Goal: Task Accomplishment & Management: Manage account settings

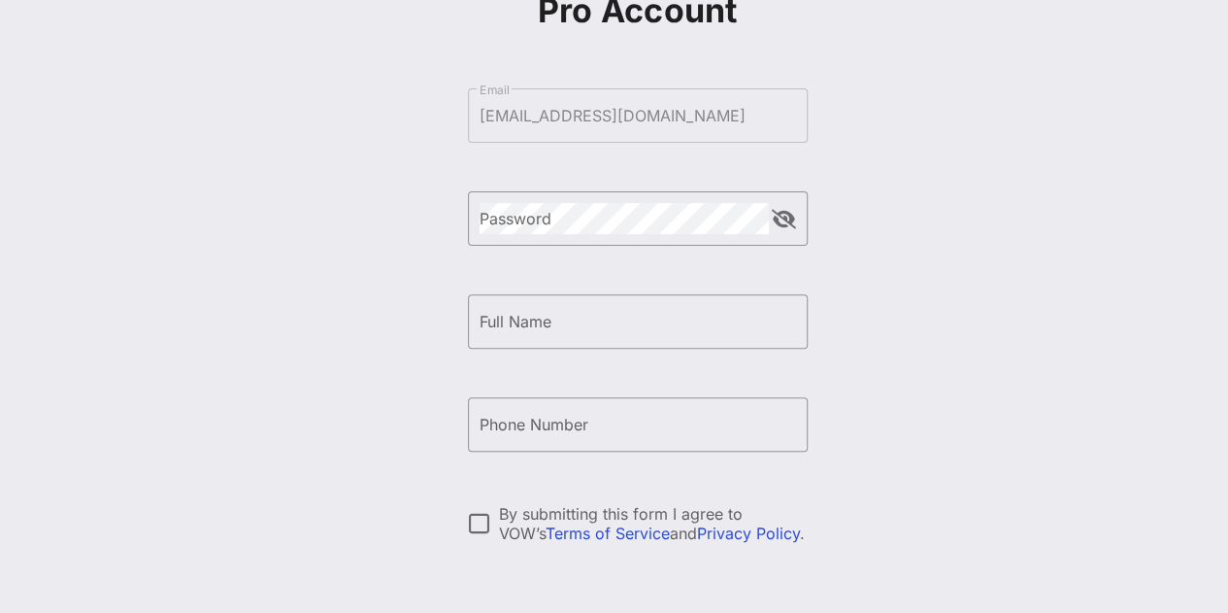
scroll to position [177, 0]
click at [594, 315] on input "Full Name" at bounding box center [638, 320] width 316 height 31
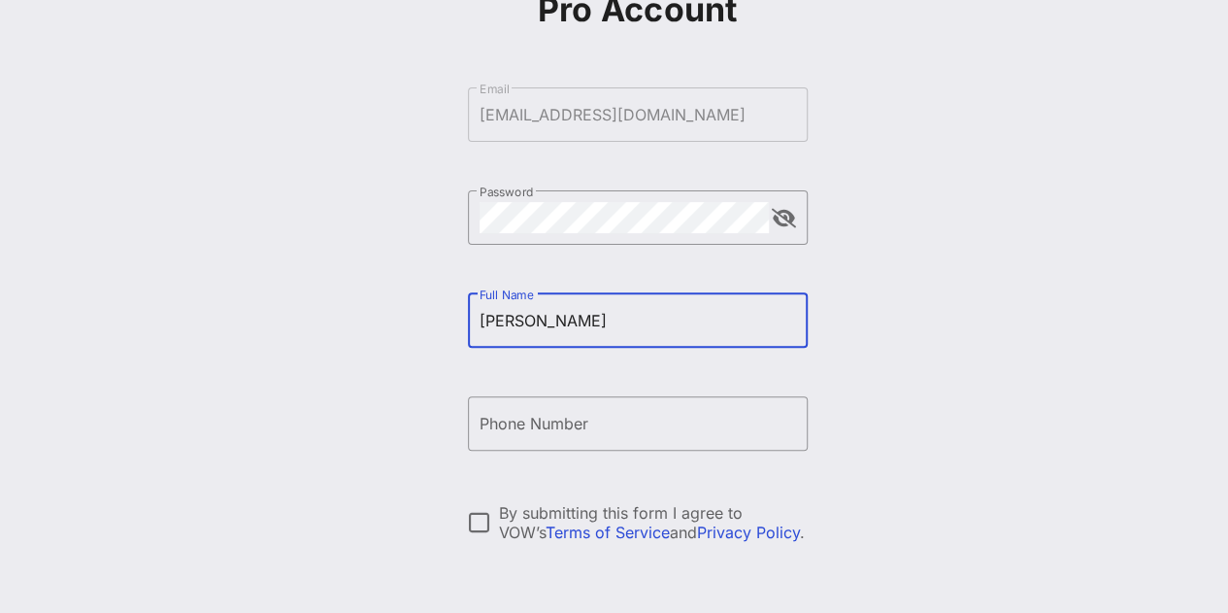
type input "[PERSON_NAME]"
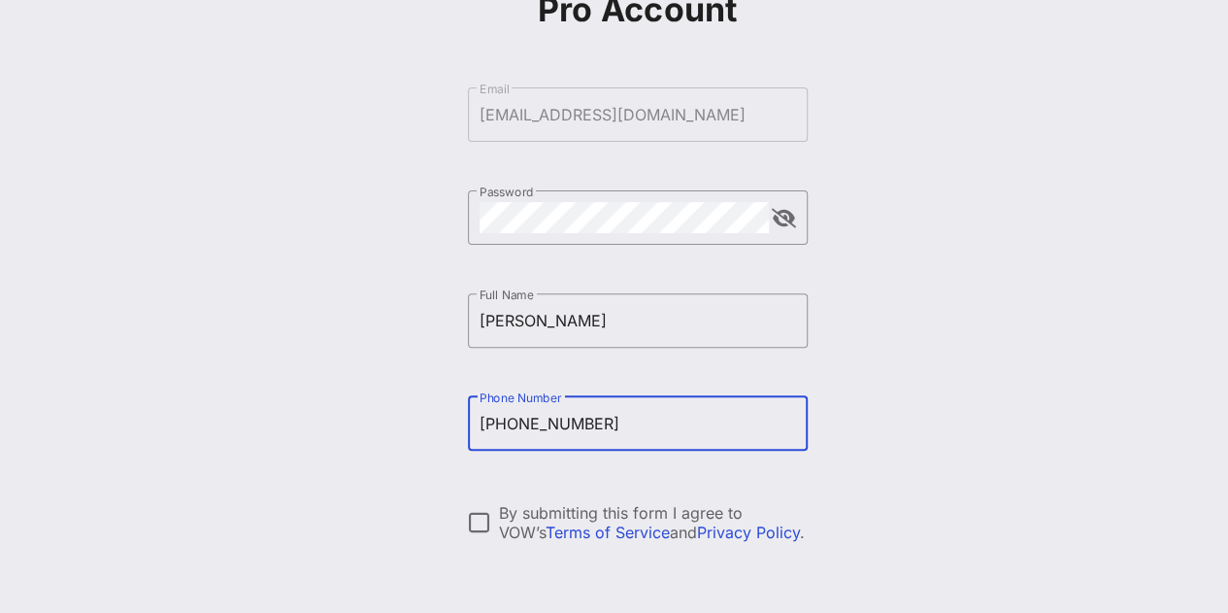
type input "[PHONE_NUMBER]"
click at [486, 523] on div at bounding box center [479, 522] width 33 height 33
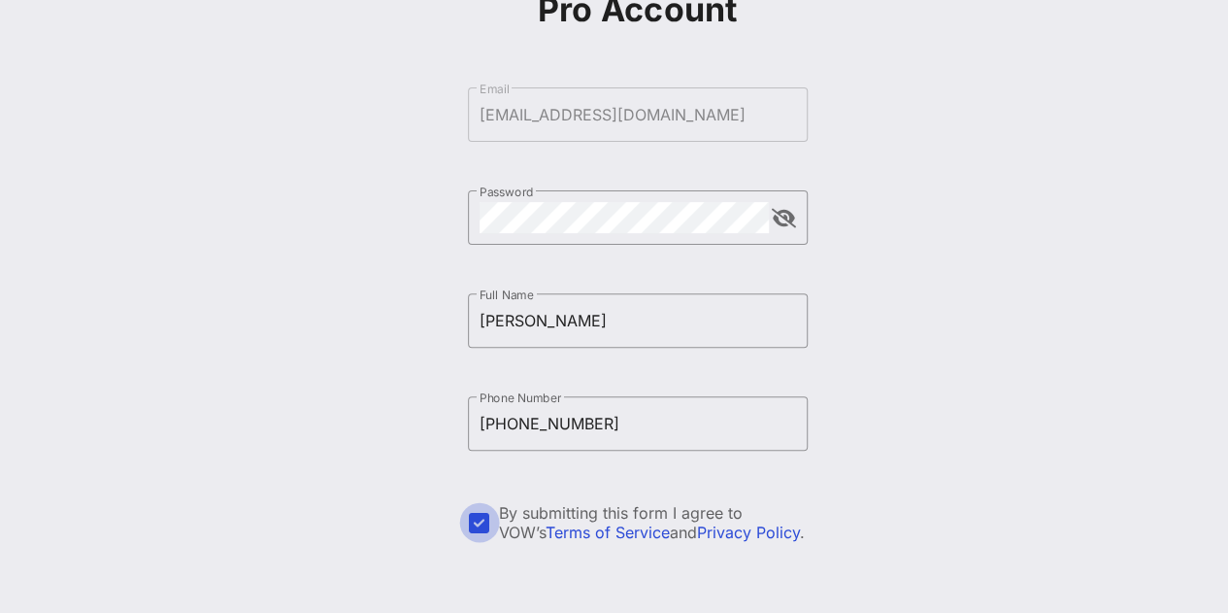
scroll to position [328, 0]
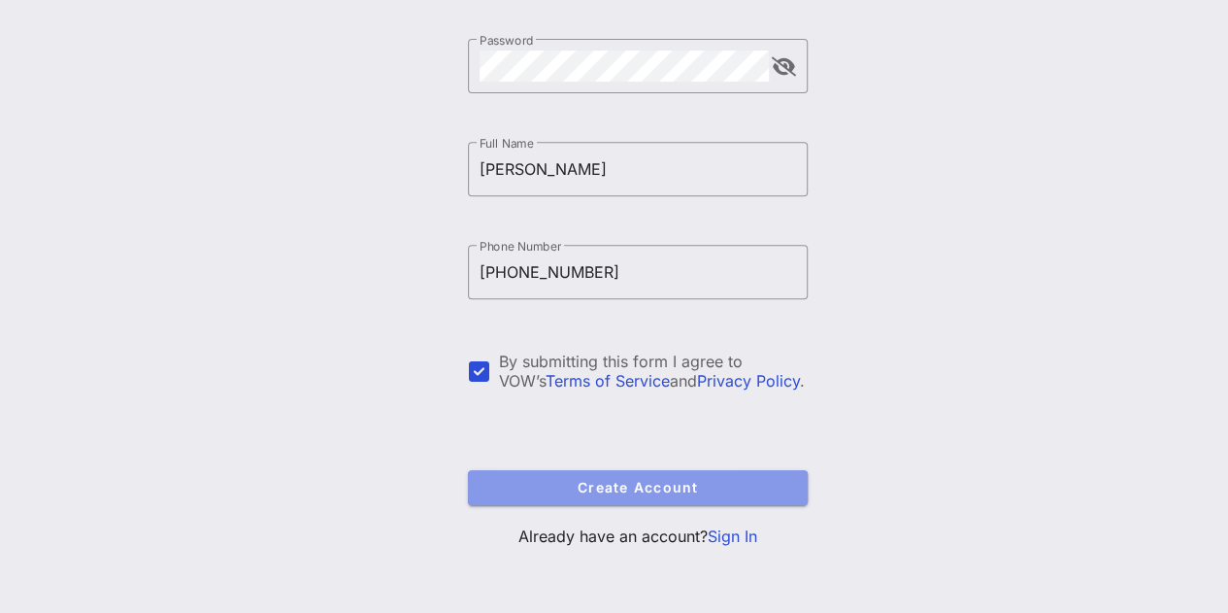
click at [586, 488] on span "Create Account" at bounding box center [637, 487] width 309 height 17
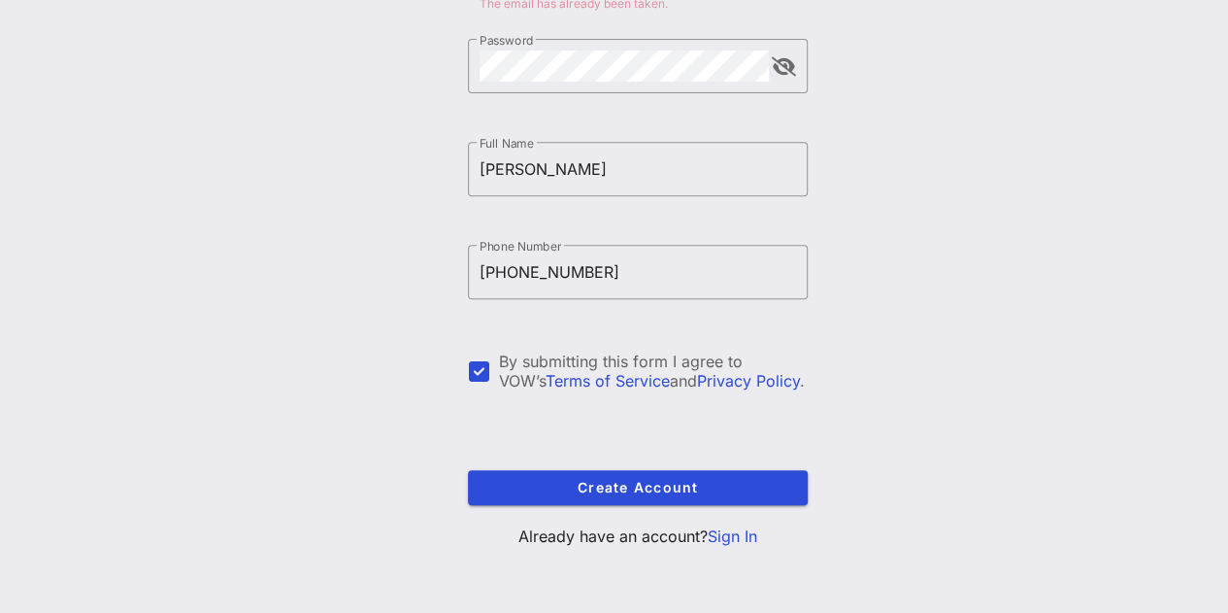
click at [738, 537] on link "Sign In" at bounding box center [733, 535] width 50 height 19
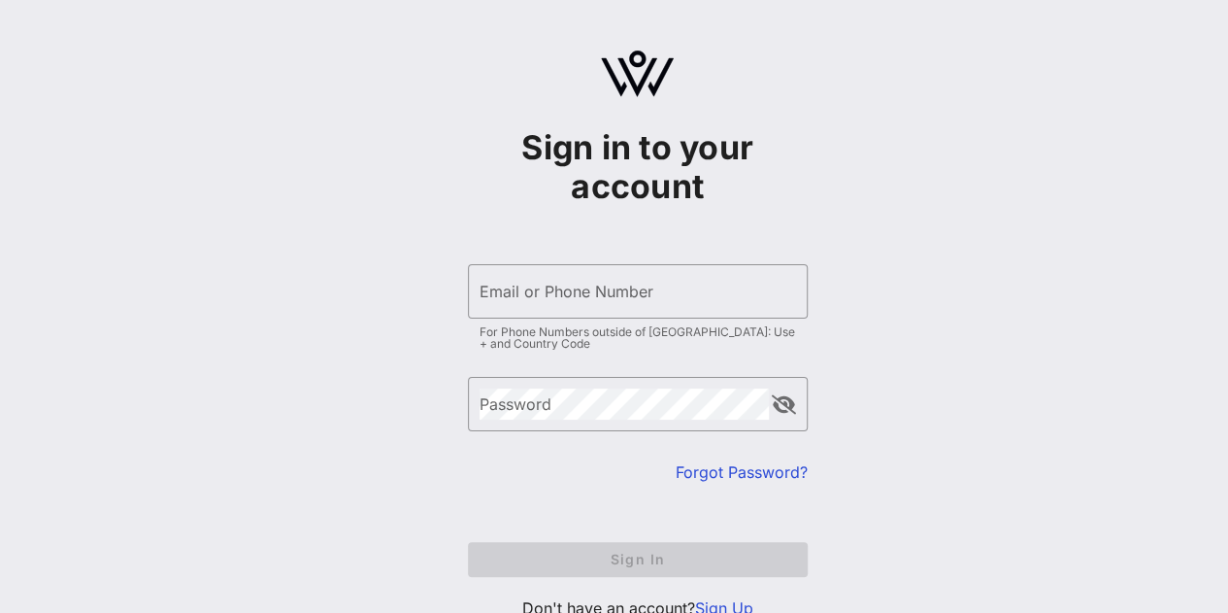
type input "[EMAIL_ADDRESS][DOMAIN_NAME]"
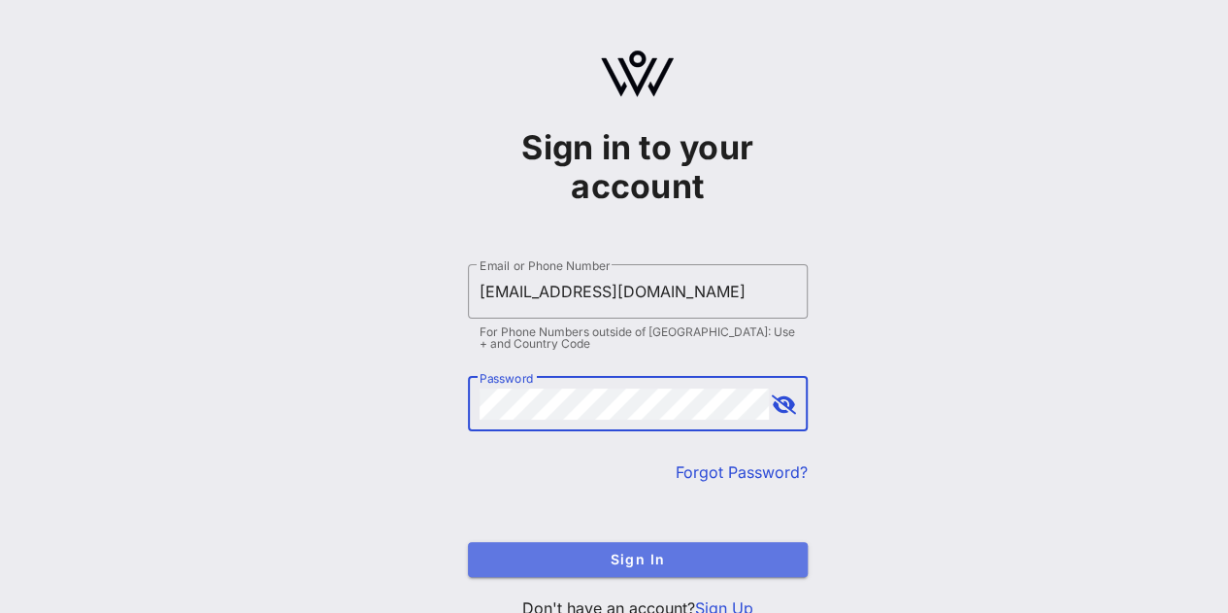
click at [611, 550] on span "Sign In" at bounding box center [637, 558] width 309 height 17
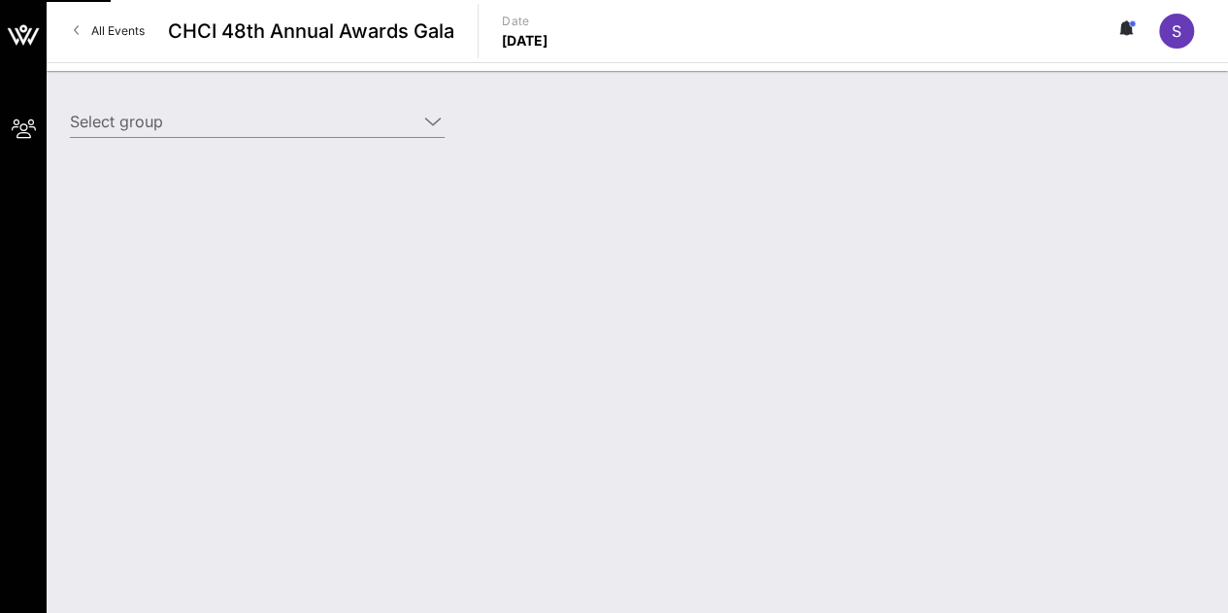
type input "[PERSON_NAME] for Congress ([PERSON_NAME] for Congress) [[PERSON_NAME], [EMAIL_…"
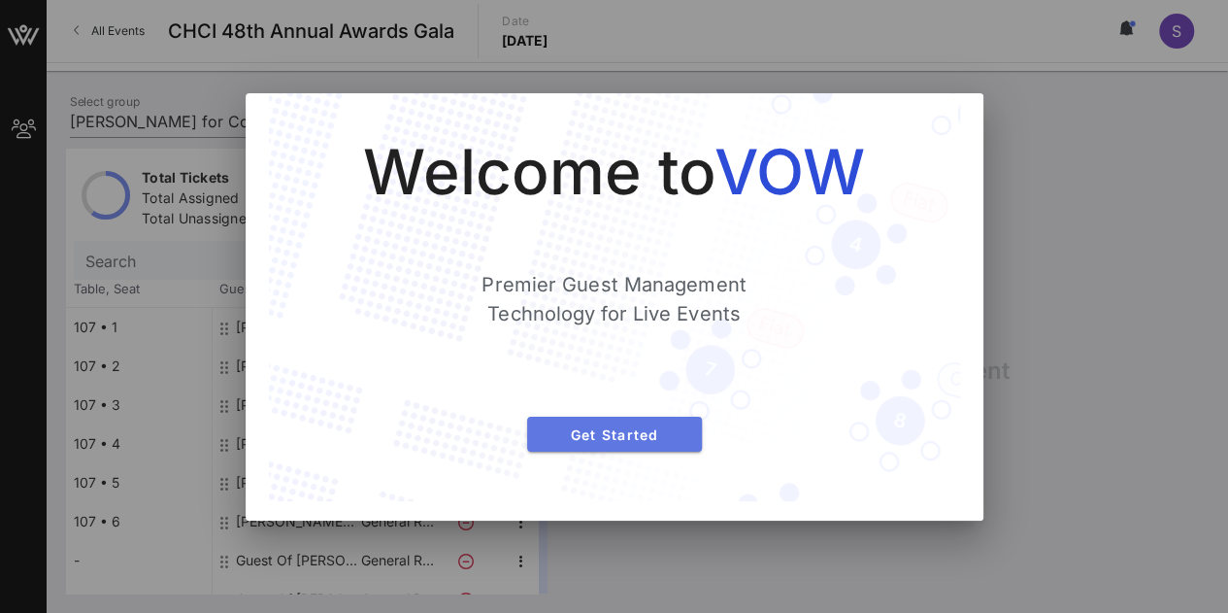
click at [594, 420] on button "Get Started" at bounding box center [614, 433] width 175 height 35
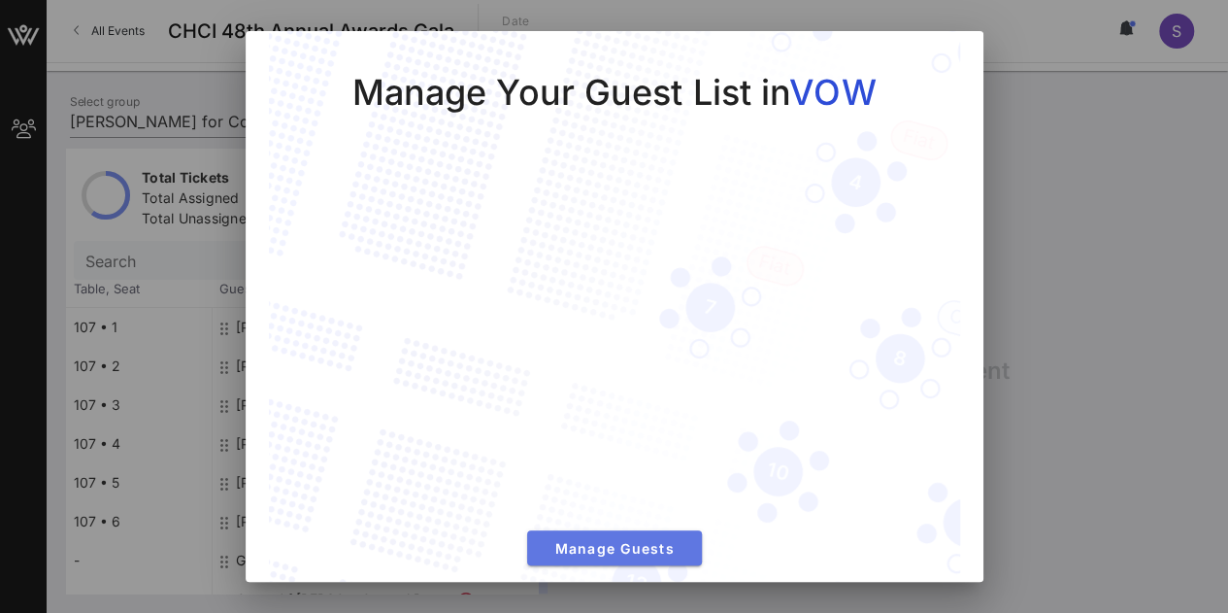
click at [606, 540] on span "Manage Guests" at bounding box center [615, 548] width 144 height 17
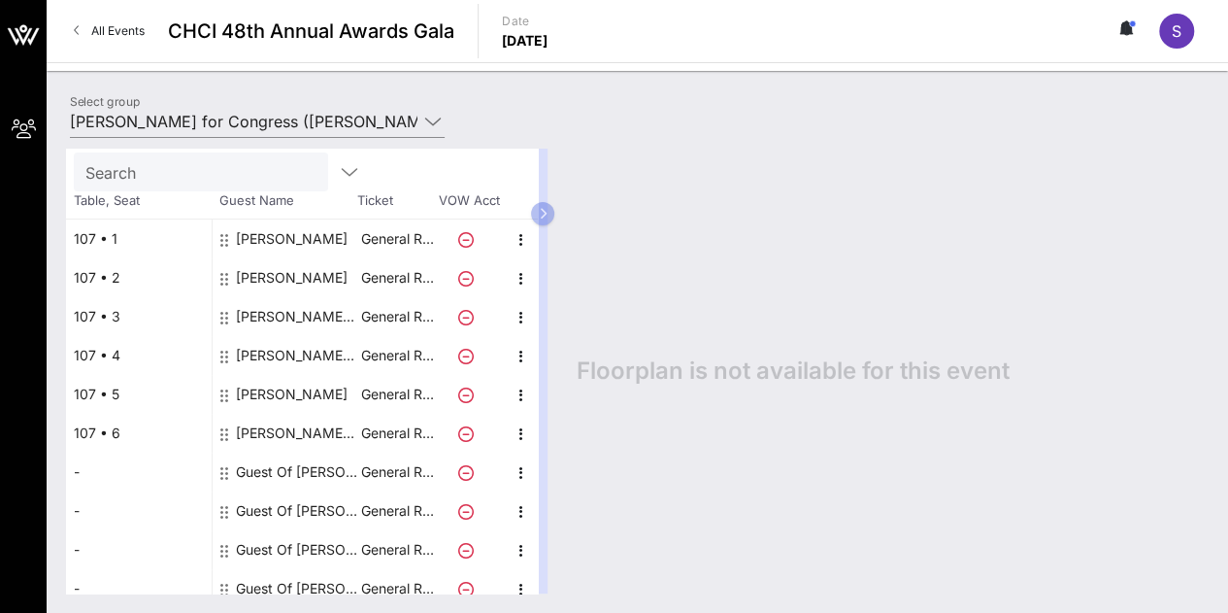
scroll to position [94, 0]
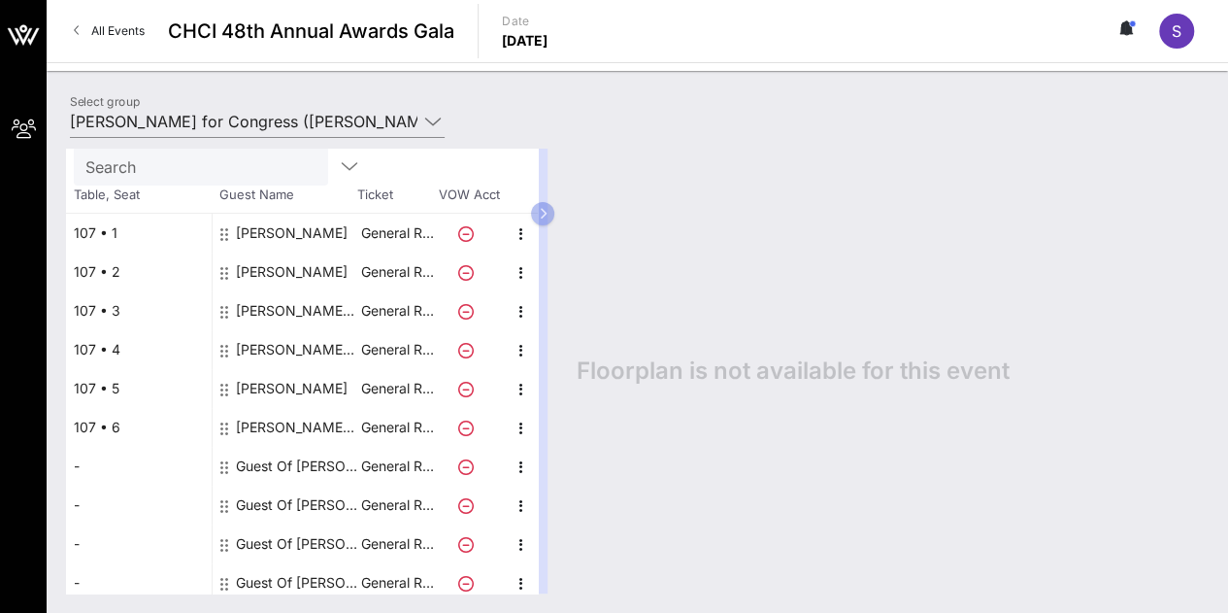
click at [307, 464] on div "Guest Of [PERSON_NAME] for Congress" at bounding box center [297, 466] width 122 height 39
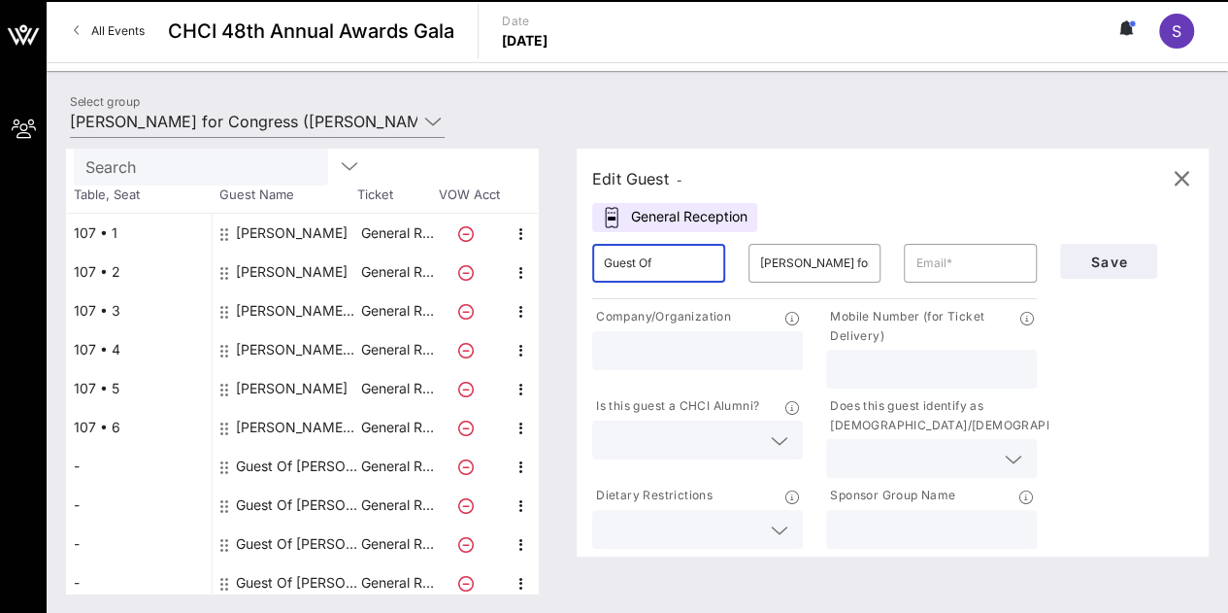
drag, startPoint x: 685, startPoint y: 260, endPoint x: 458, endPoint y: 278, distance: 227.8
click at [458, 278] on div "Total Tickets 10 Total Assigned 6 Total Unassigned 4 Need Help? Search Table, S…" at bounding box center [637, 371] width 1142 height 445
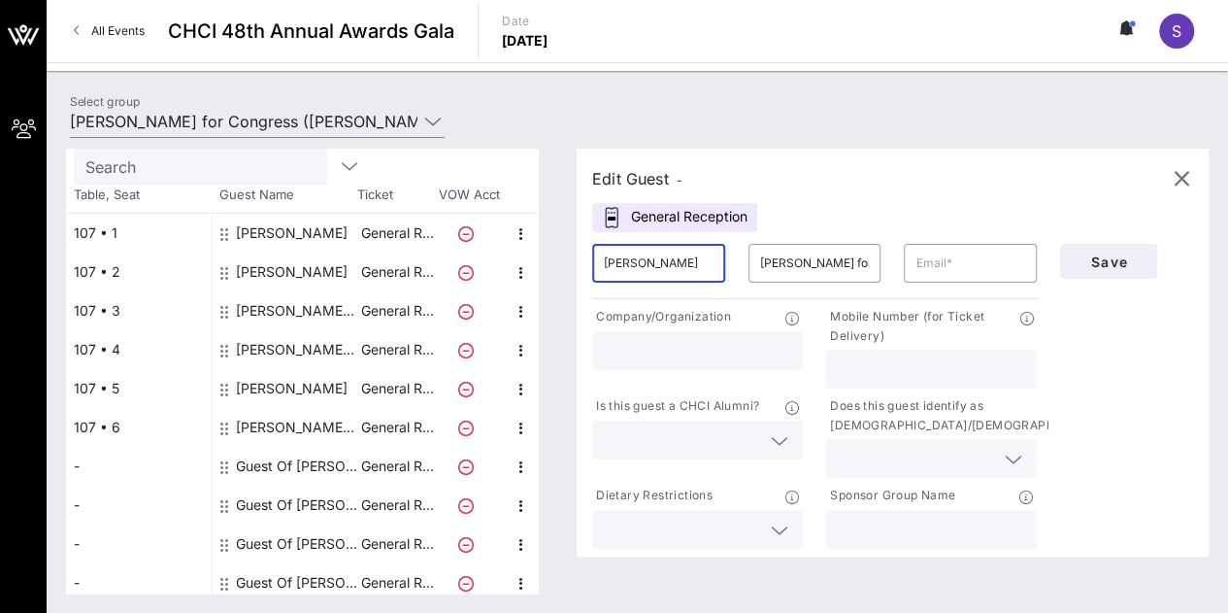
type input "[PERSON_NAME]"
click at [958, 267] on input "text" at bounding box center [970, 263] width 110 height 31
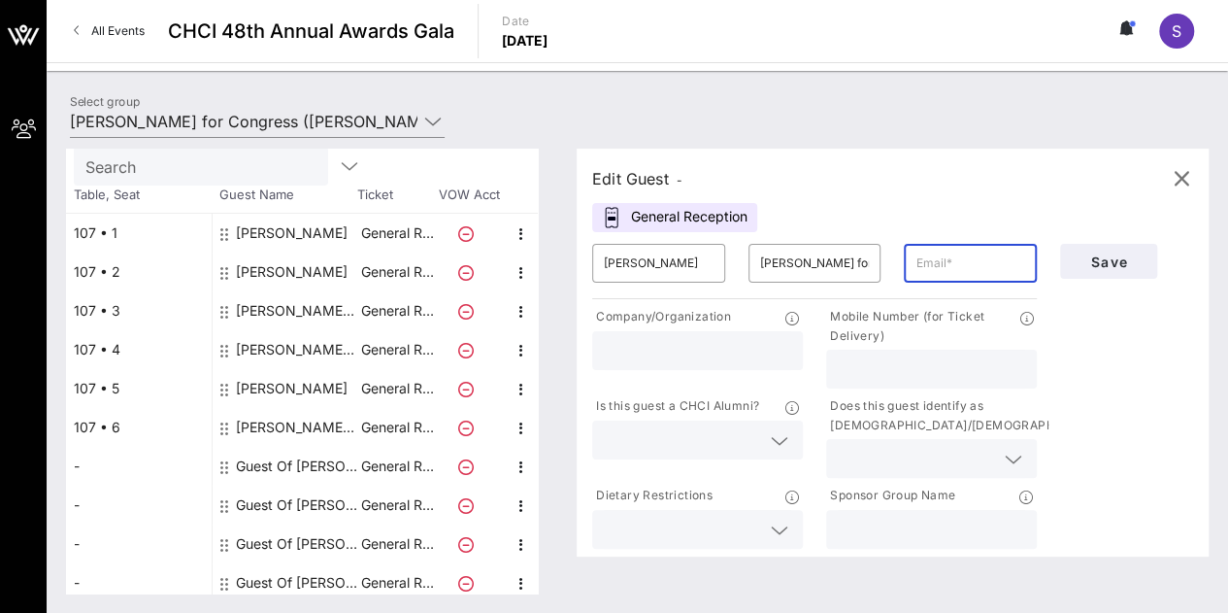
paste input "[EMAIL_ADDRESS][DOMAIN_NAME]"
type input "[EMAIL_ADDRESS][DOMAIN_NAME]"
click at [1111, 259] on span "Save" at bounding box center [1109, 261] width 66 height 17
click at [297, 236] on div "[PERSON_NAME]" at bounding box center [292, 233] width 112 height 39
type input "[PERSON_NAME]"
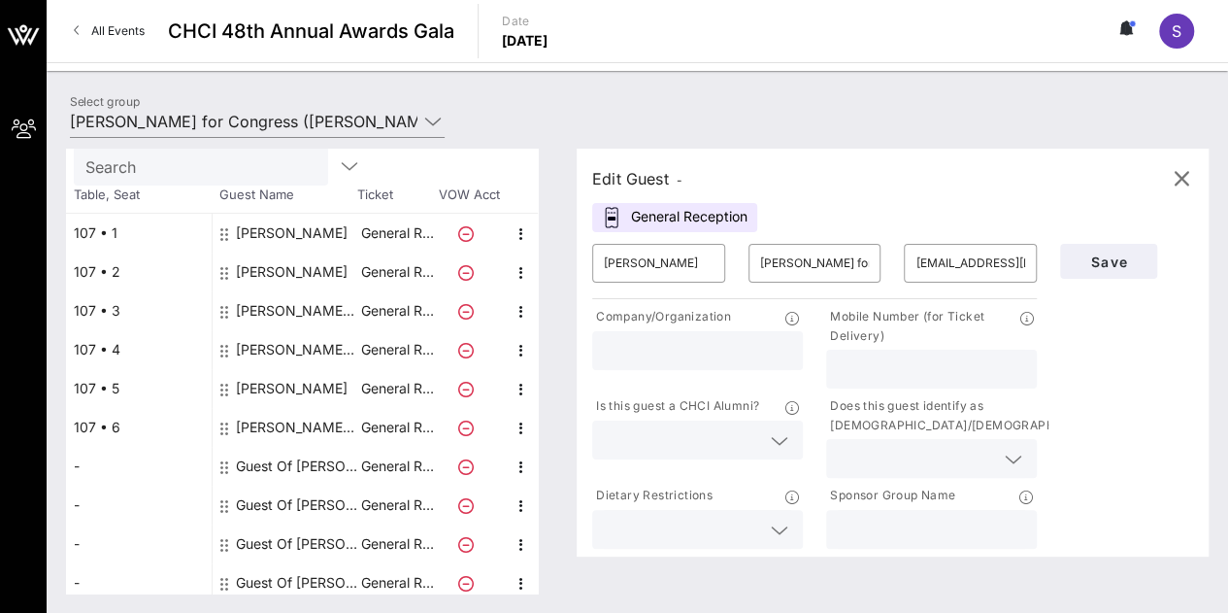
type input "[PERSON_NAME]"
type input "[EMAIL_ADDRESS][DOMAIN_NAME]"
type input "America's Voice"
type input "[PHONE_NUMBER]"
click at [298, 466] on div "Guest Of [PERSON_NAME] for Congress" at bounding box center [297, 466] width 122 height 39
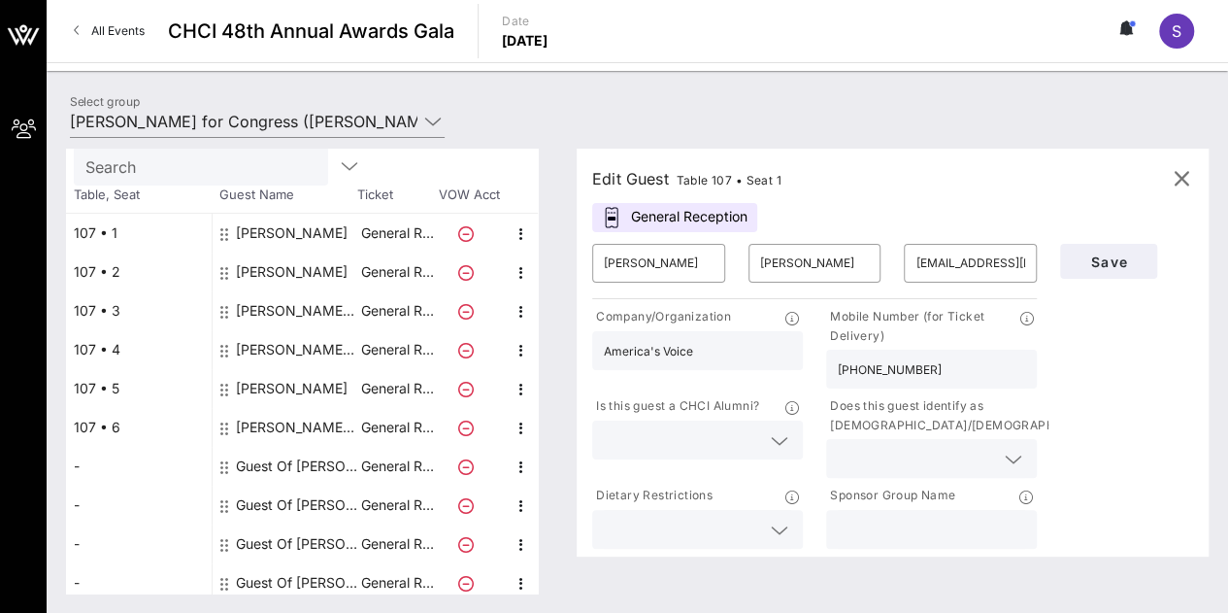
type input "Guest Of"
type input "[PERSON_NAME] for Congress"
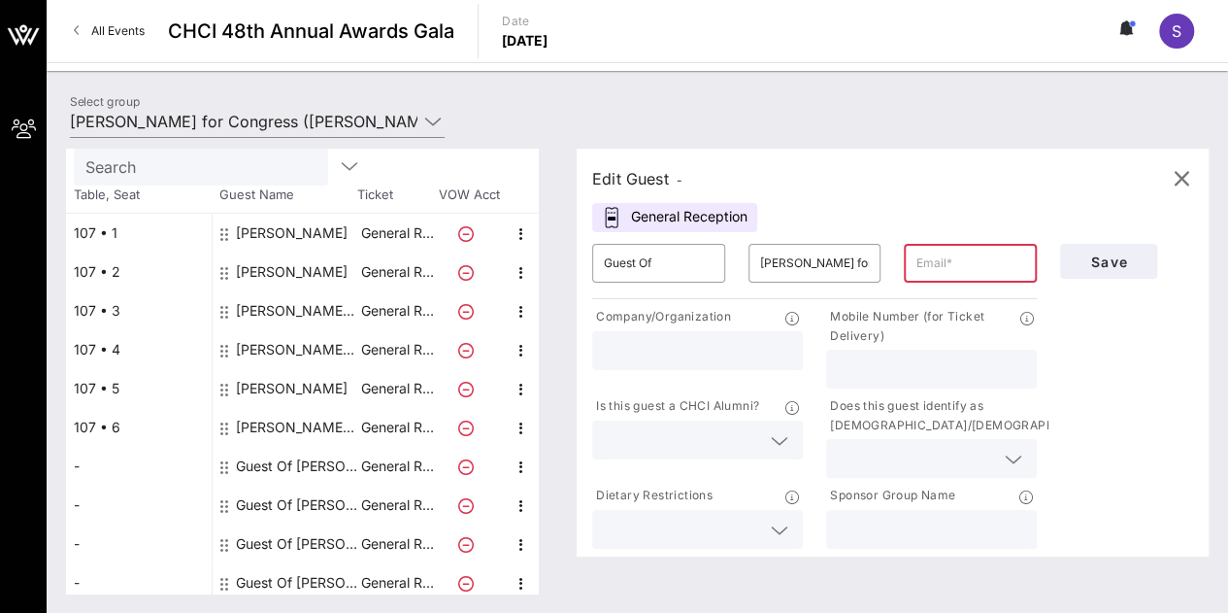
click at [963, 265] on input "text" at bounding box center [970, 263] width 110 height 31
paste input "[EMAIL_ADDRESS][DOMAIN_NAME]"
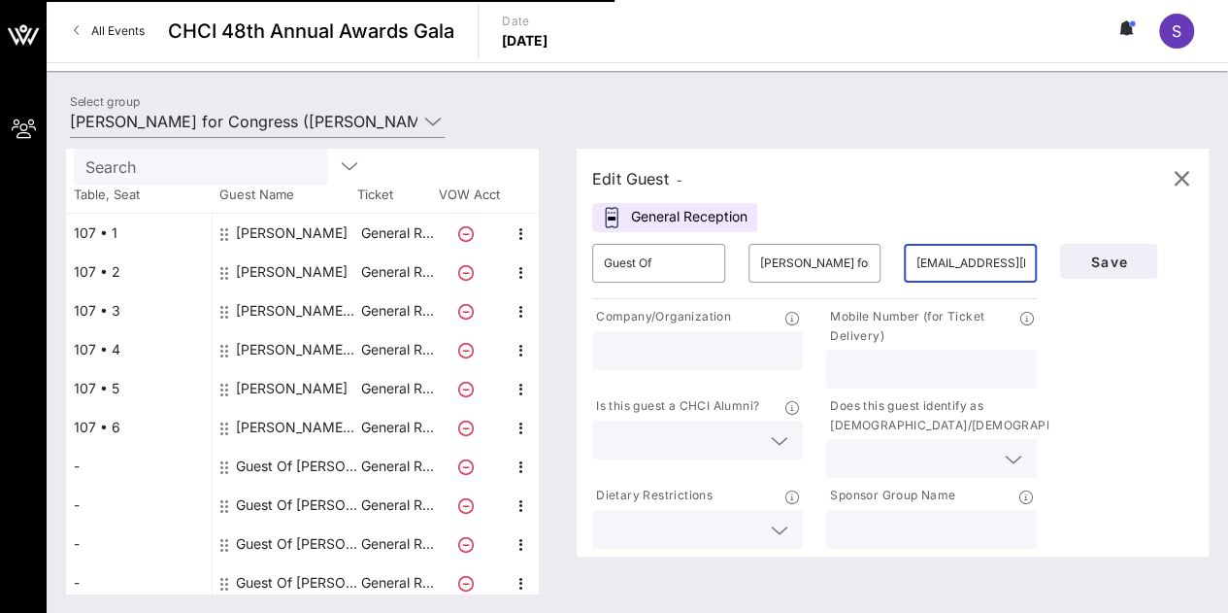
type input "[EMAIL_ADDRESS][DOMAIN_NAME]"
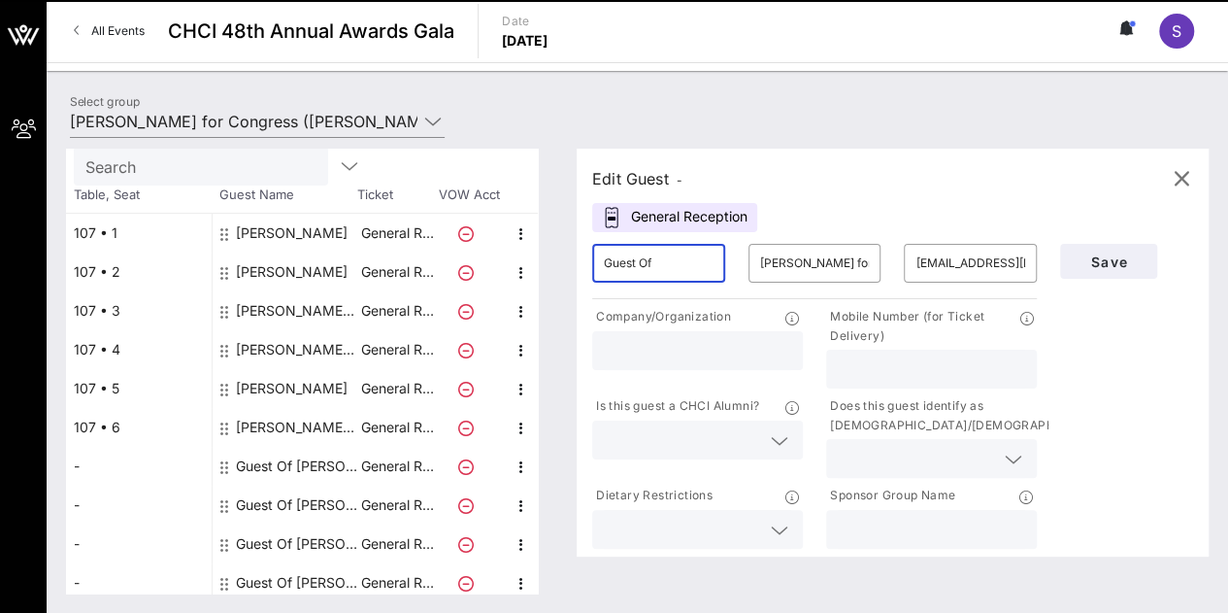
drag, startPoint x: 695, startPoint y: 253, endPoint x: 619, endPoint y: 269, distance: 77.3
click at [619, 269] on input "Guest Of" at bounding box center [659, 263] width 110 height 31
click at [1124, 269] on button "Save" at bounding box center [1108, 261] width 97 height 35
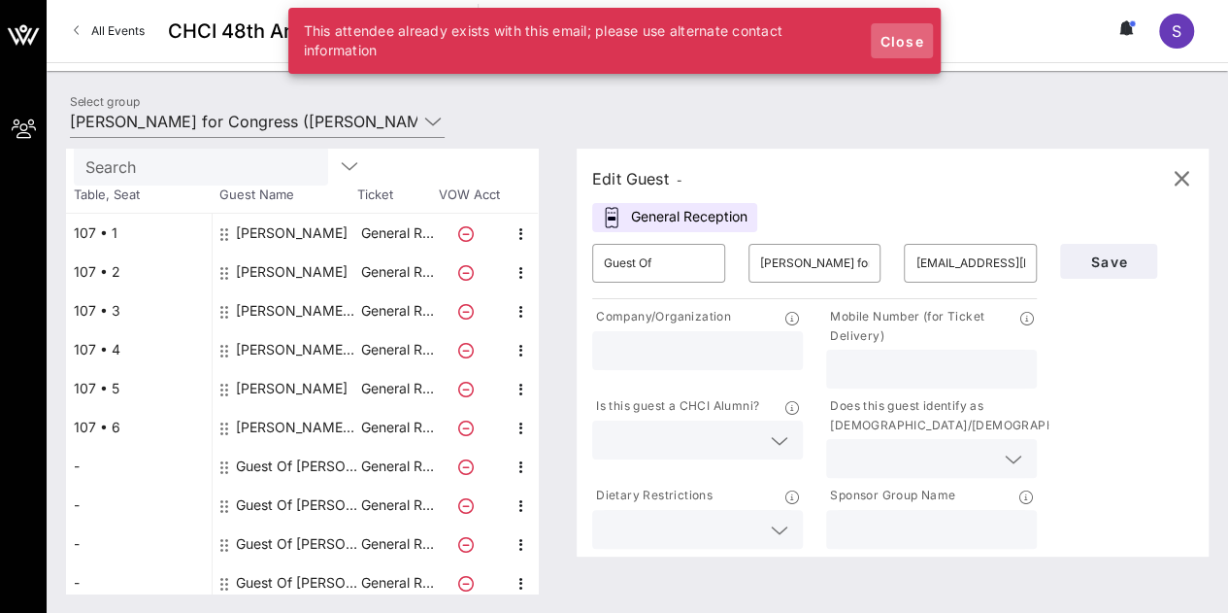
click at [902, 44] on span "Close" at bounding box center [901, 41] width 47 height 17
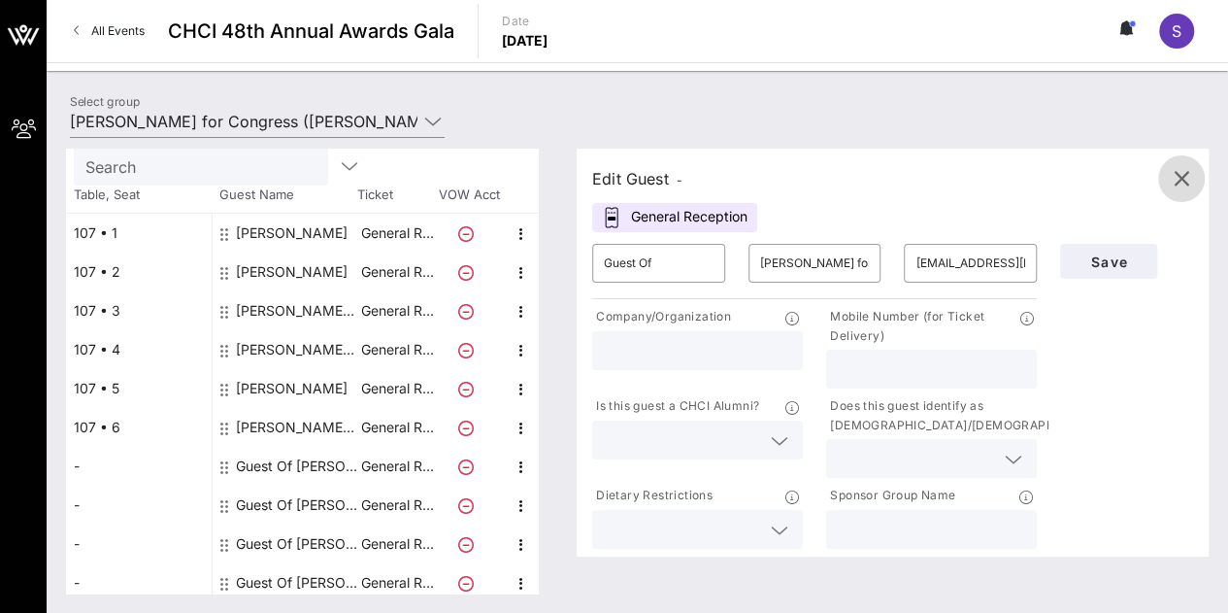
click at [1180, 181] on icon "button" at bounding box center [1181, 178] width 23 height 23
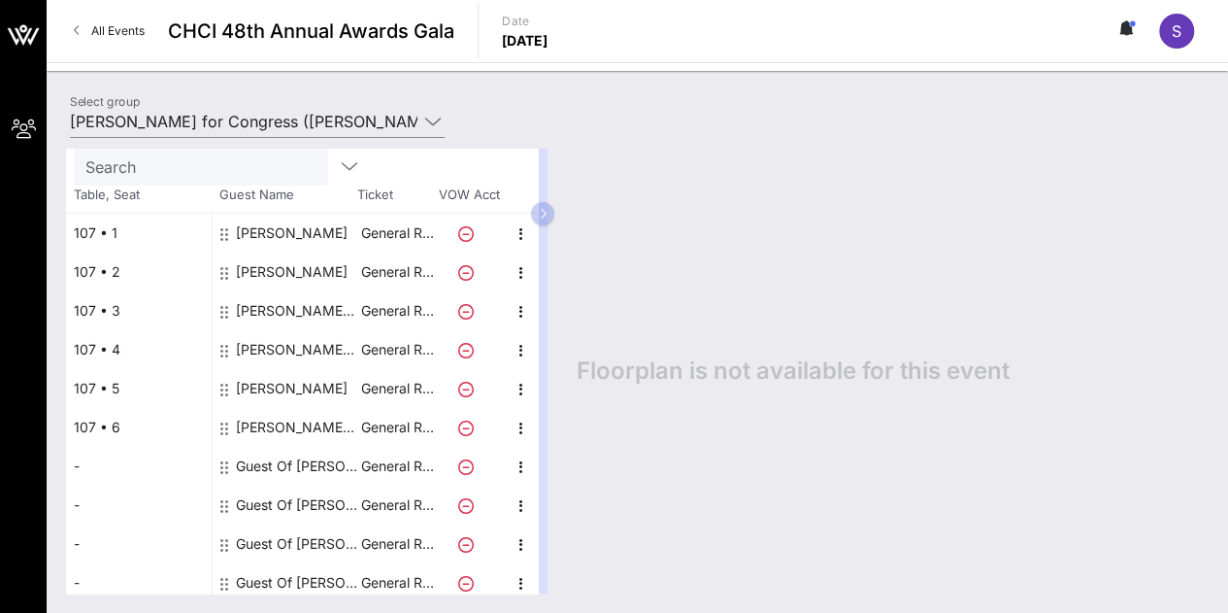
click at [550, 212] on button "button" at bounding box center [542, 213] width 23 height 23
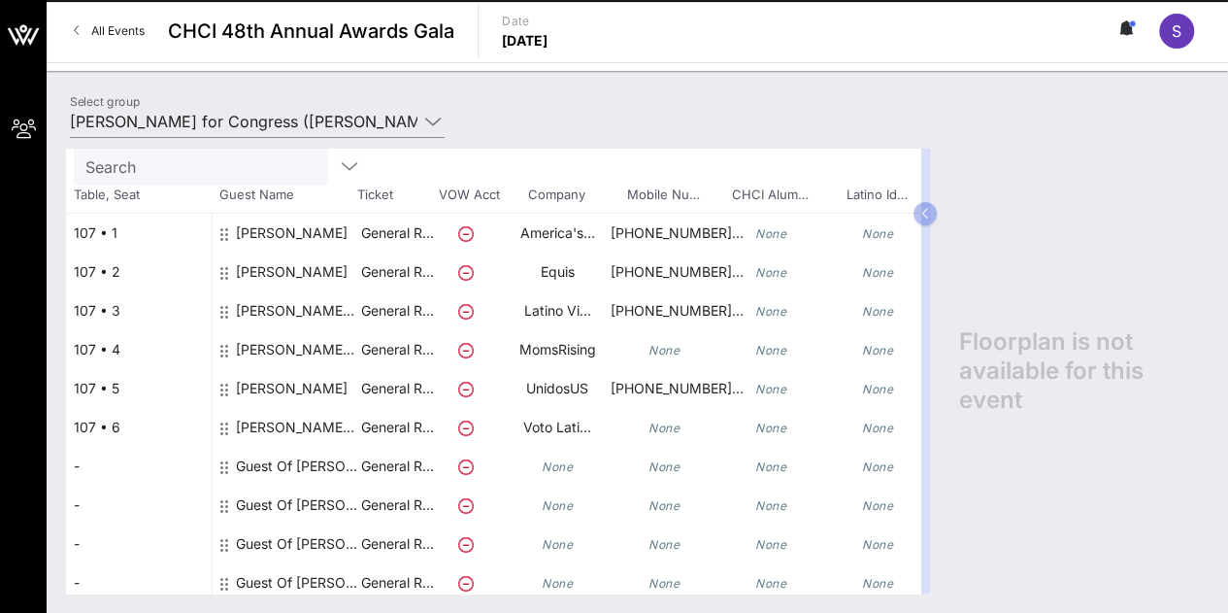
click at [315, 470] on div "Guest Of [PERSON_NAME] for Congress" at bounding box center [297, 466] width 122 height 39
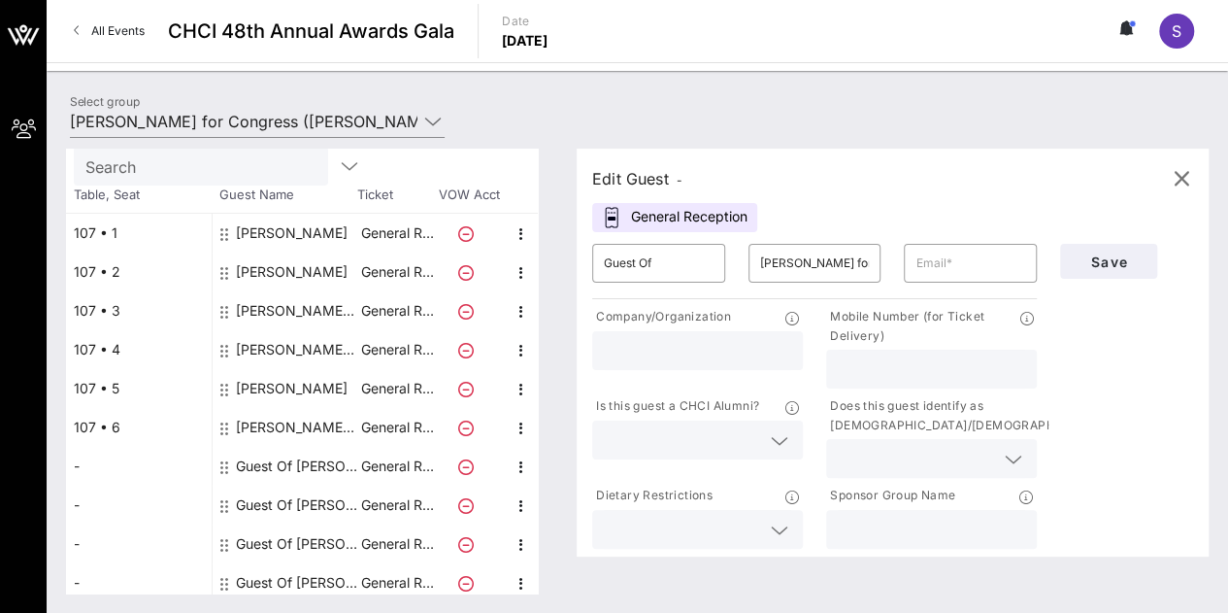
click at [982, 251] on input "text" at bounding box center [970, 263] width 110 height 31
paste input "[PERSON_NAME] <[EMAIL_ADDRESS][DOMAIN_NAME]>"
drag, startPoint x: 1013, startPoint y: 263, endPoint x: 841, endPoint y: 268, distance: 172.8
click at [841, 268] on div "​ Guest Of ​ [PERSON_NAME] for Congress ​ [PERSON_NAME] <[EMAIL_ADDRESS][DOMAIN…" at bounding box center [814, 263] width 468 height 62
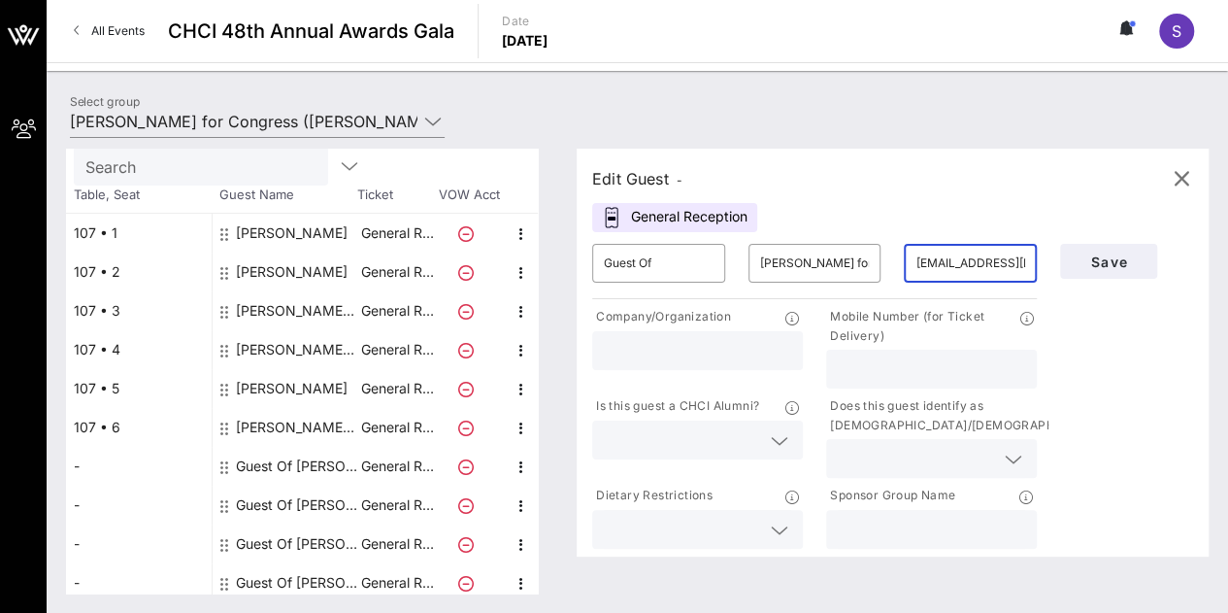
type input "[EMAIL_ADDRESS][DOMAIN_NAME]"
click at [1132, 265] on span "Save" at bounding box center [1109, 261] width 66 height 17
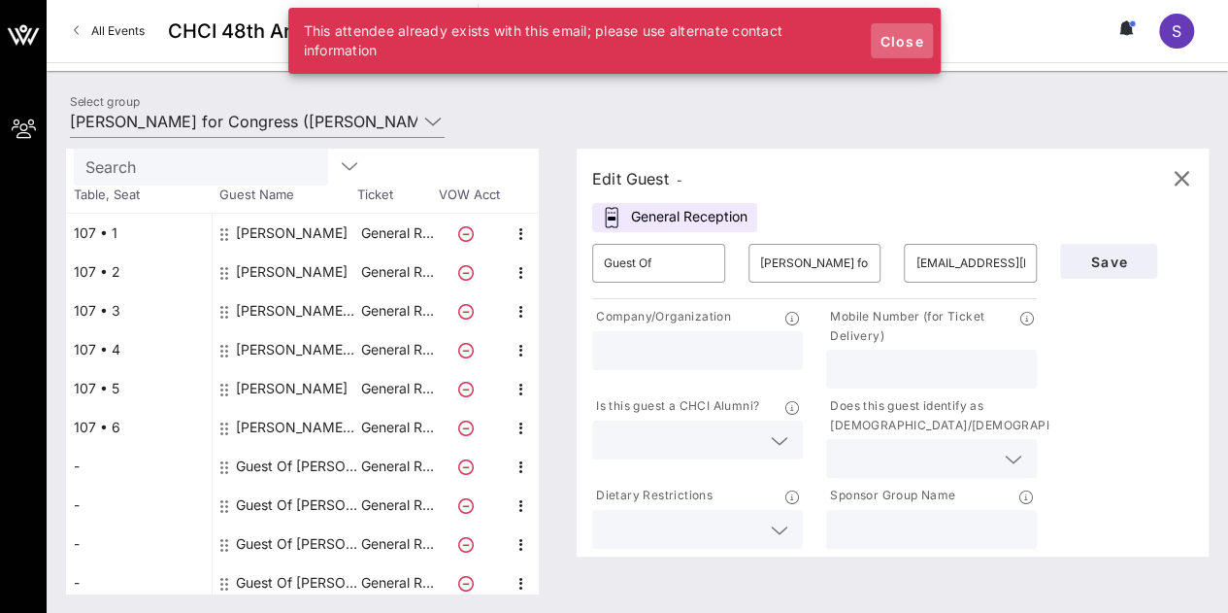
click at [894, 46] on span "Close" at bounding box center [901, 41] width 47 height 17
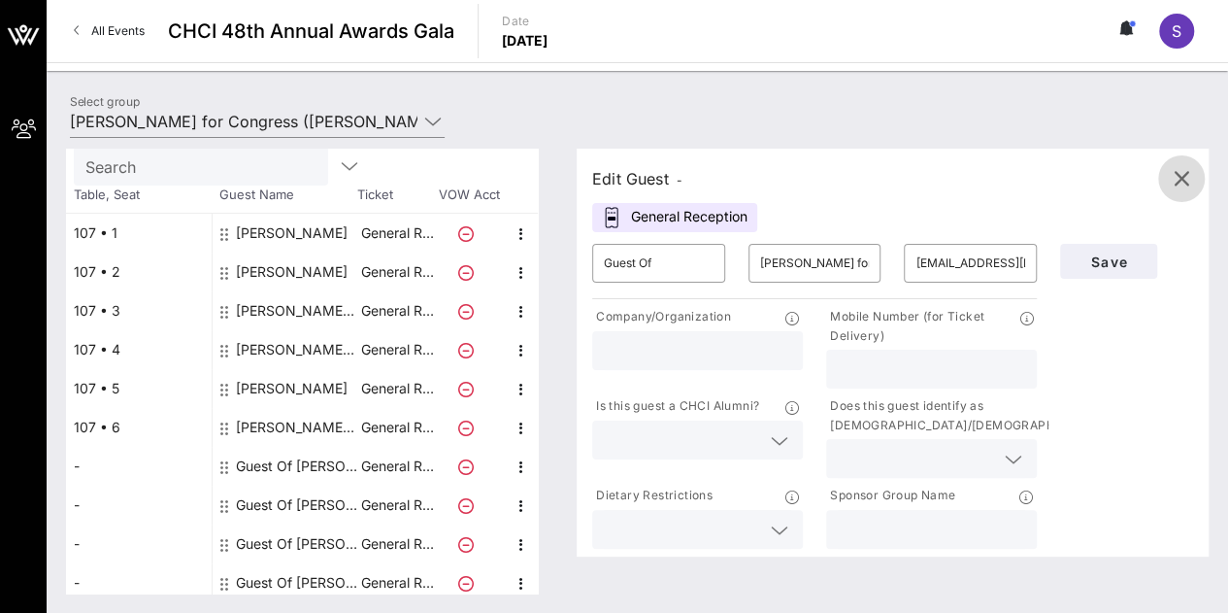
click at [1180, 187] on icon "button" at bounding box center [1181, 178] width 23 height 23
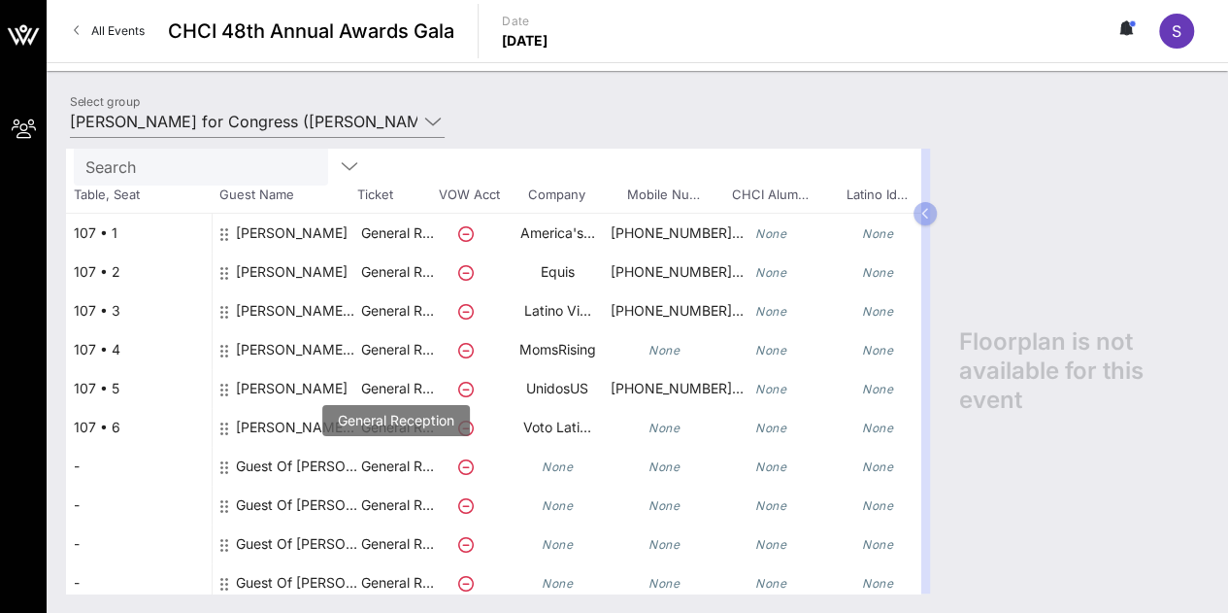
scroll to position [116, 0]
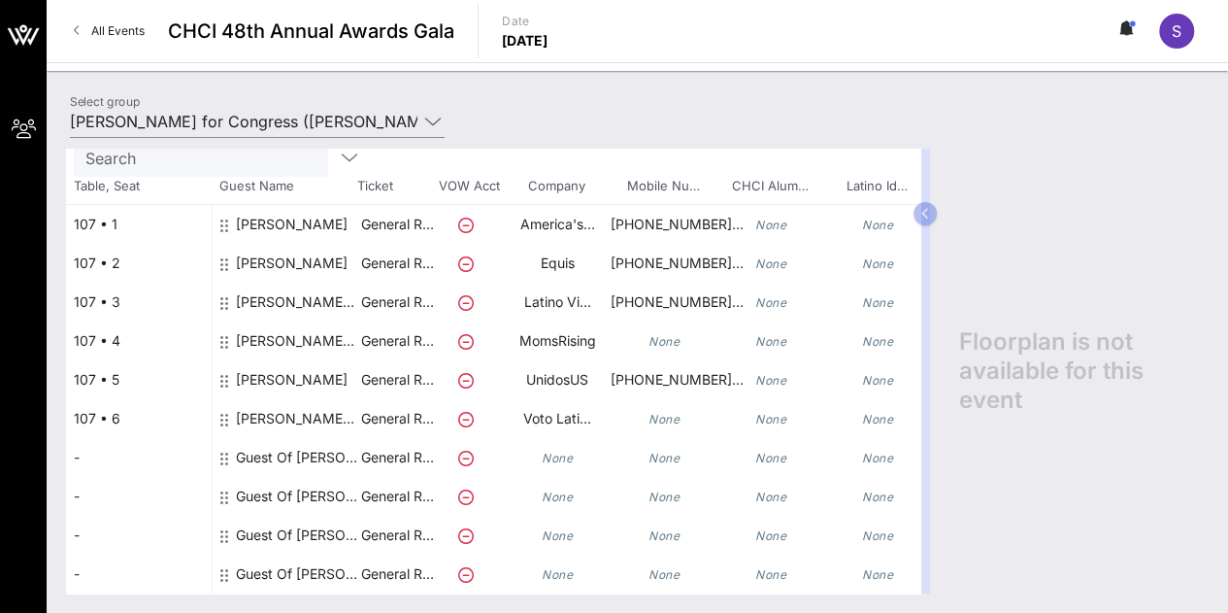
click at [354, 405] on div "[PERSON_NAME] for Congress" at bounding box center [297, 426] width 122 height 54
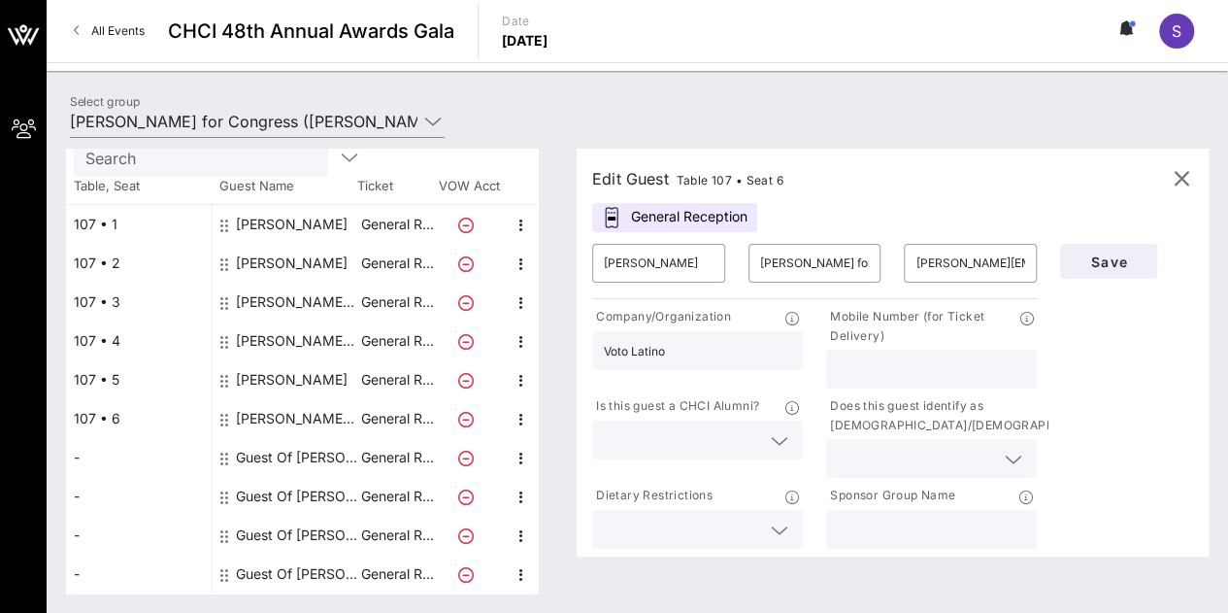
scroll to position [101, 0]
click at [1189, 172] on icon "button" at bounding box center [1181, 178] width 23 height 23
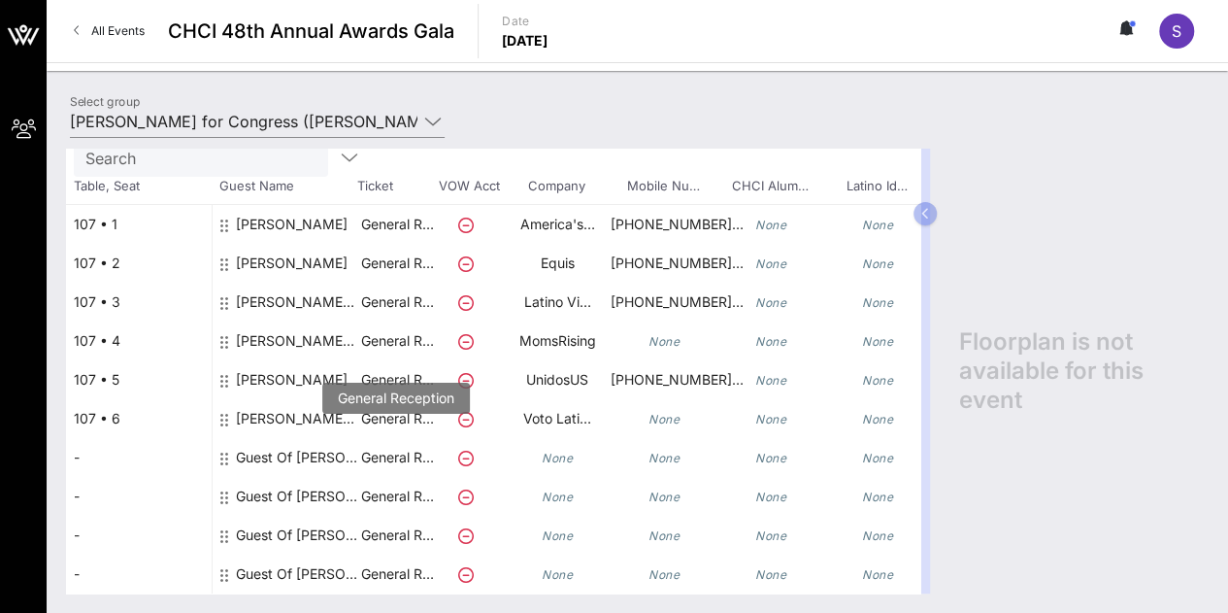
click at [361, 448] on p "General R…" at bounding box center [397, 457] width 78 height 39
click at [344, 438] on div "Guest Of [PERSON_NAME] for Congress" at bounding box center [297, 457] width 122 height 39
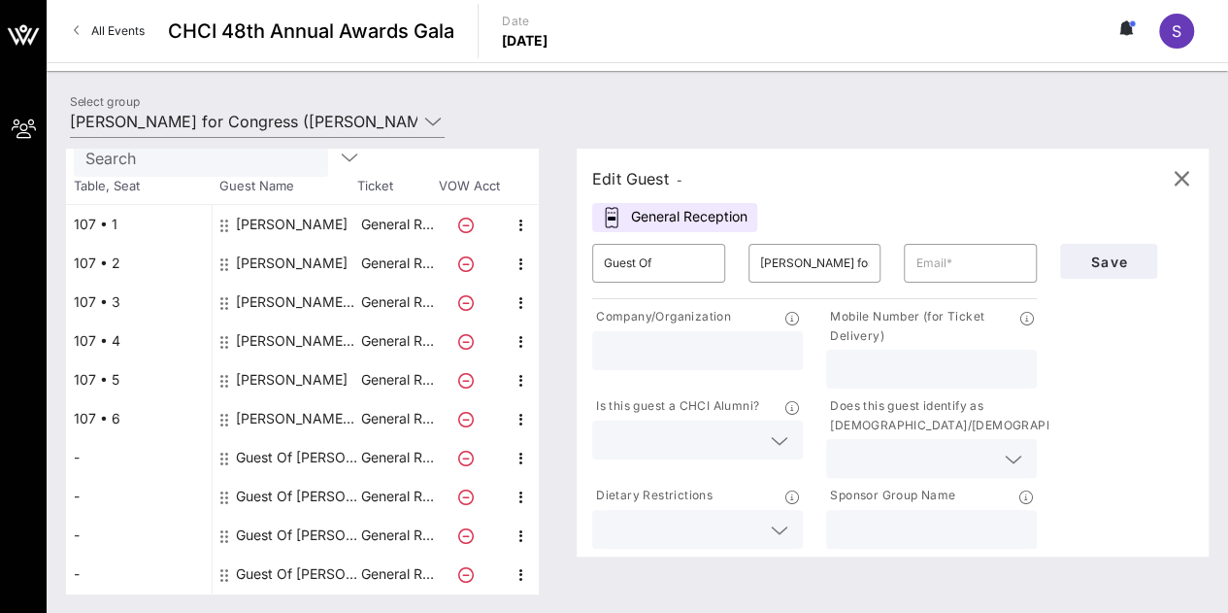
scroll to position [101, 0]
click at [962, 269] on input "text" at bounding box center [970, 263] width 110 height 31
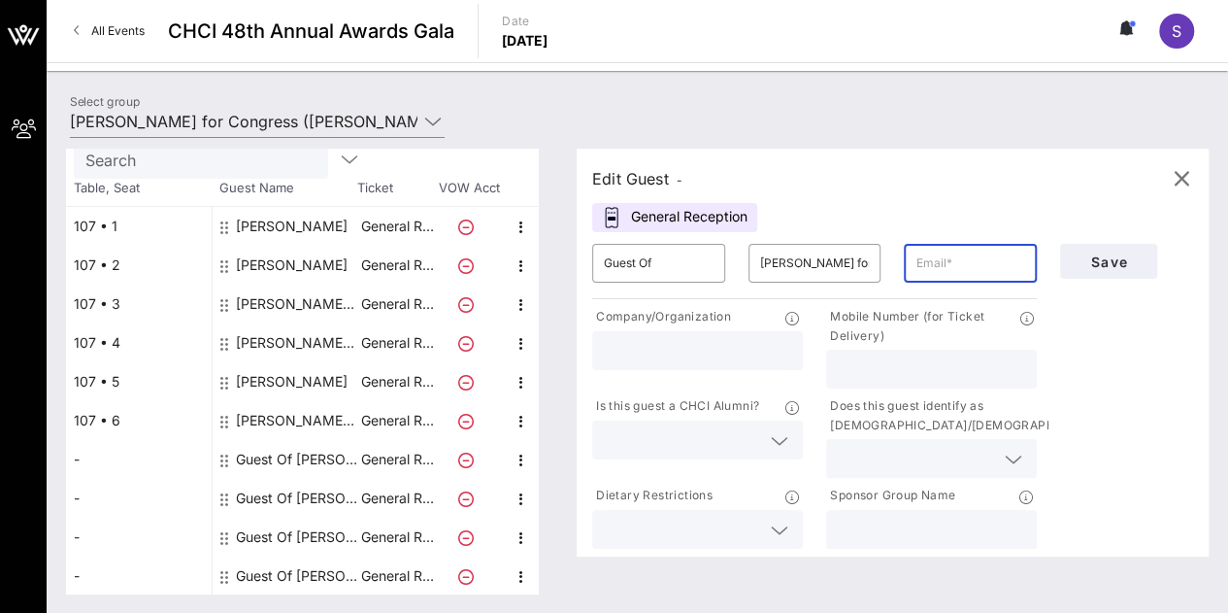
paste input "[PERSON_NAME] <[EMAIL_ADDRESS][DOMAIN_NAME]>"
drag, startPoint x: 1009, startPoint y: 266, endPoint x: 808, endPoint y: 257, distance: 201.1
click at [808, 257] on div "​ Guest Of ​ [PERSON_NAME] for Congress ​ [PERSON_NAME] <[EMAIL_ADDRESS][DOMAIN…" at bounding box center [814, 263] width 468 height 62
type input "[EMAIL_ADDRESS][DOMAIN_NAME]"
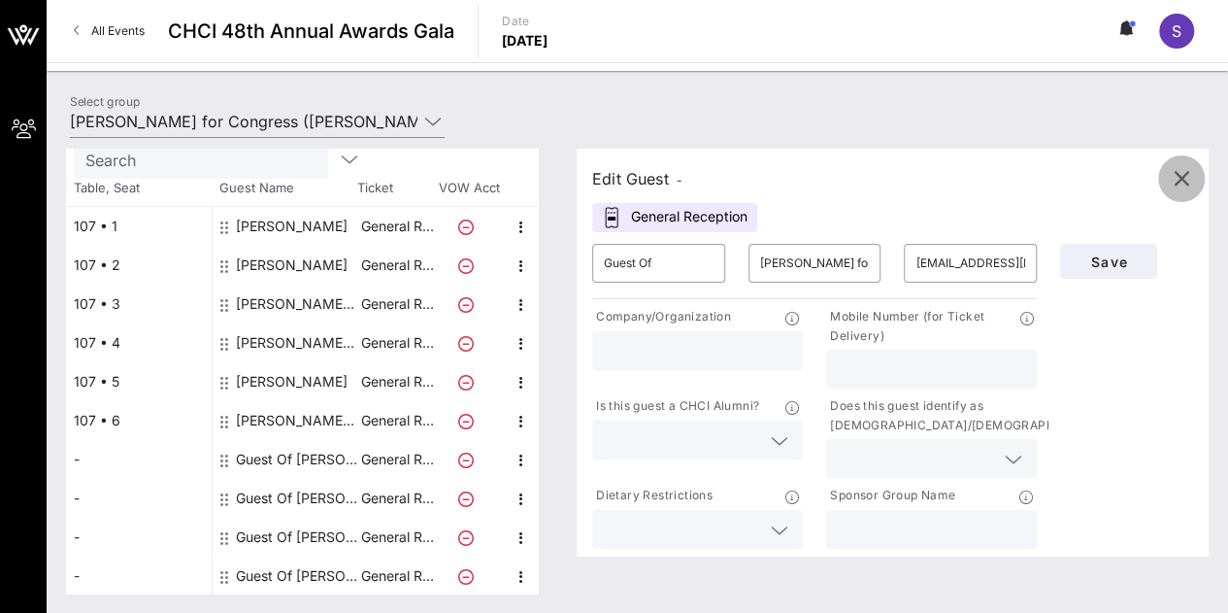
click at [1180, 190] on button "button" at bounding box center [1181, 178] width 47 height 47
